Goal: Navigation & Orientation: Find specific page/section

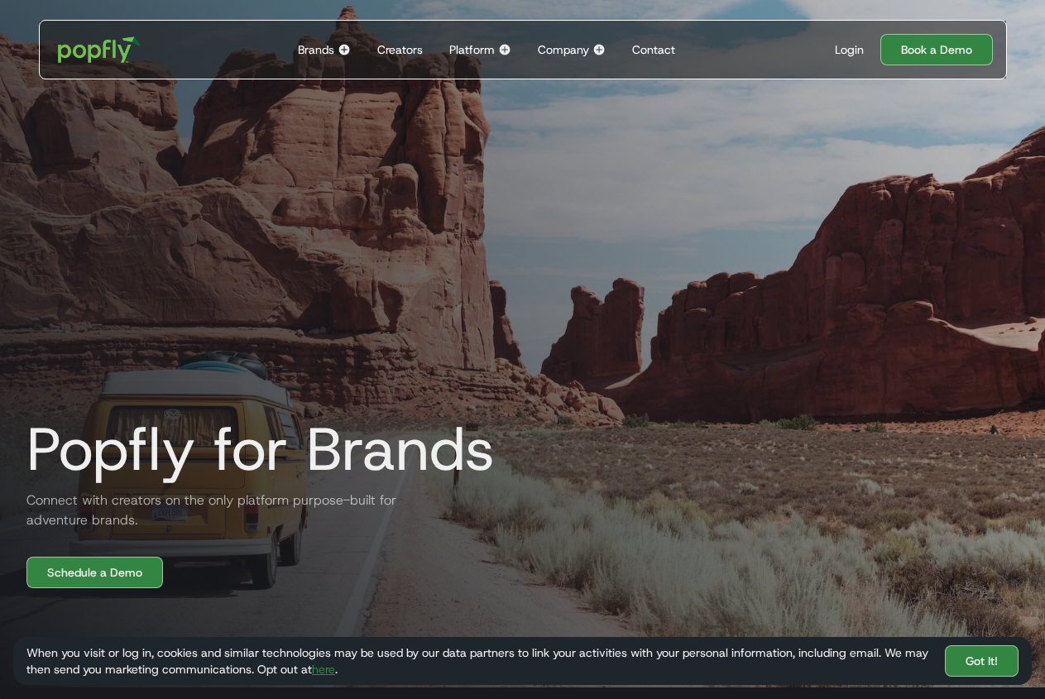
click at [406, 46] on div "Creators" at bounding box center [400, 49] width 46 height 17
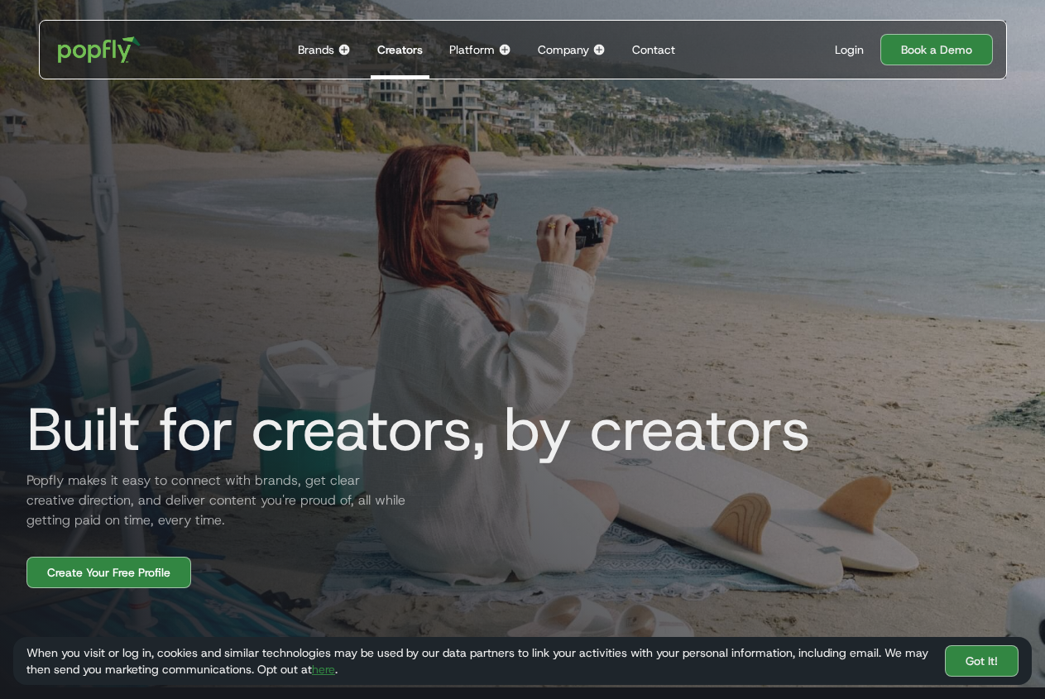
click at [334, 52] on div "Brands" at bounding box center [316, 49] width 36 height 17
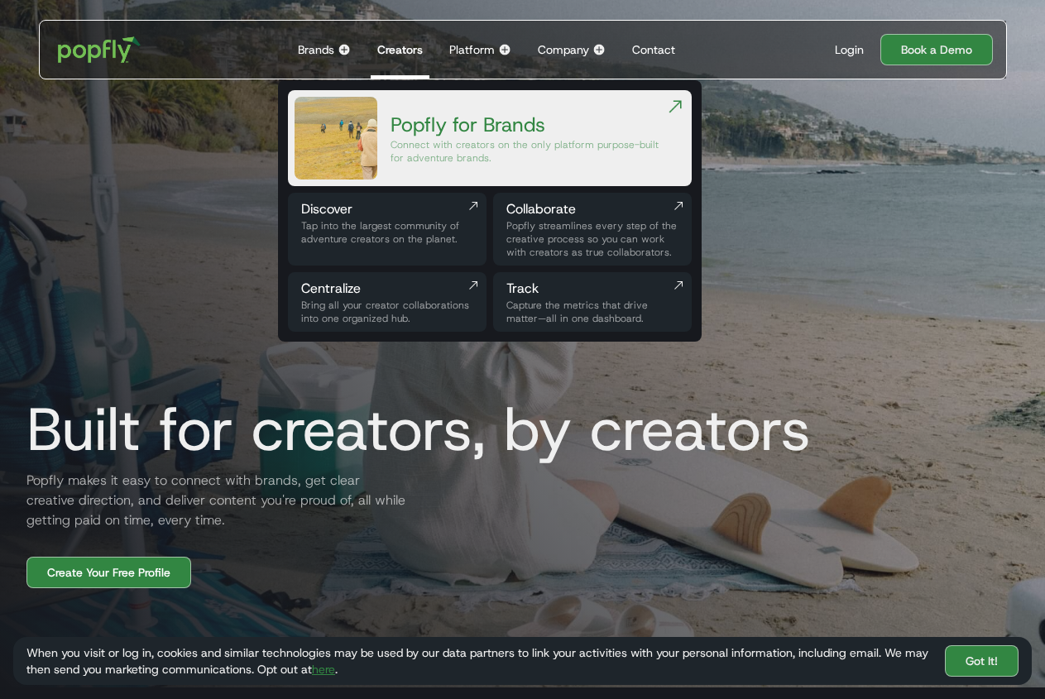
click at [391, 227] on div "Tap into the largest community of adventure creators on the planet." at bounding box center [387, 232] width 172 height 26
